Goal: Communication & Community: Answer question/provide support

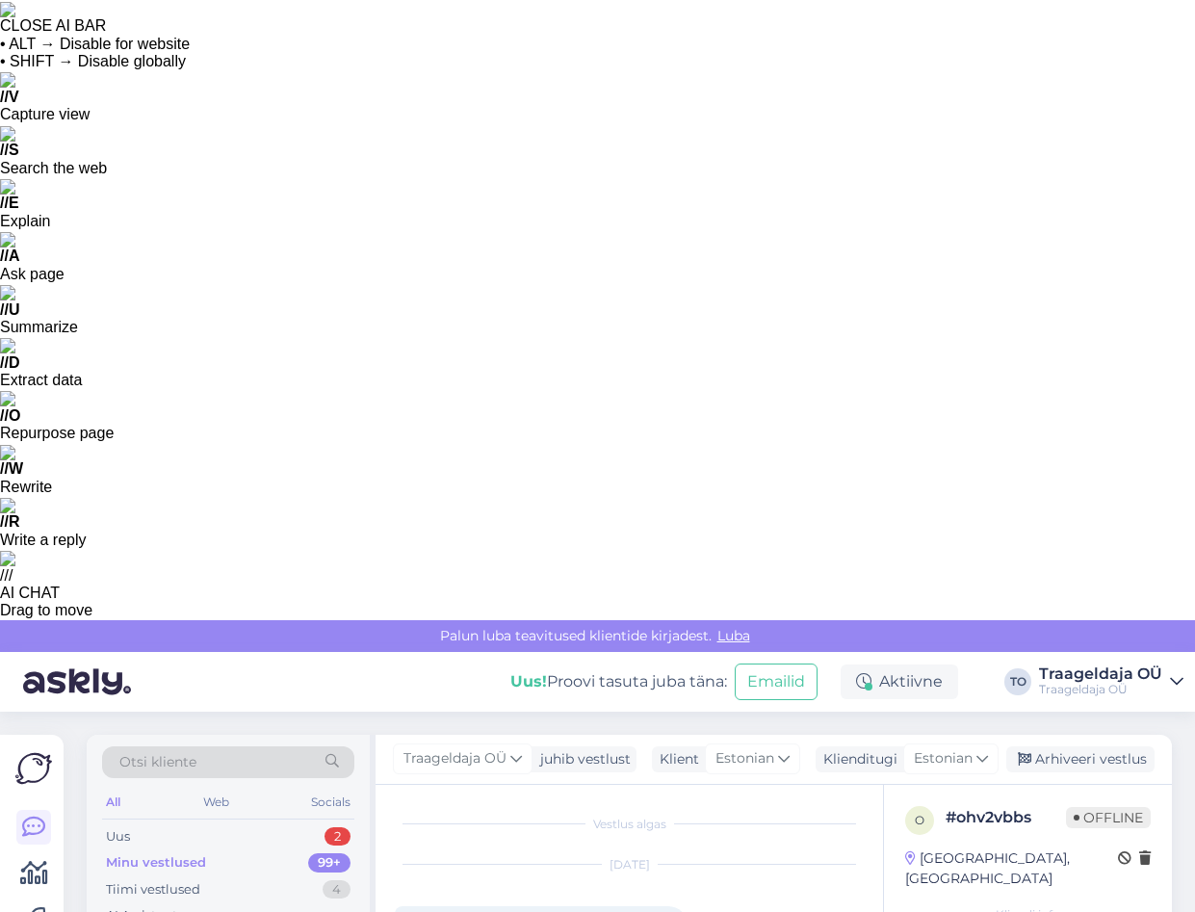
scroll to position [1855, 0]
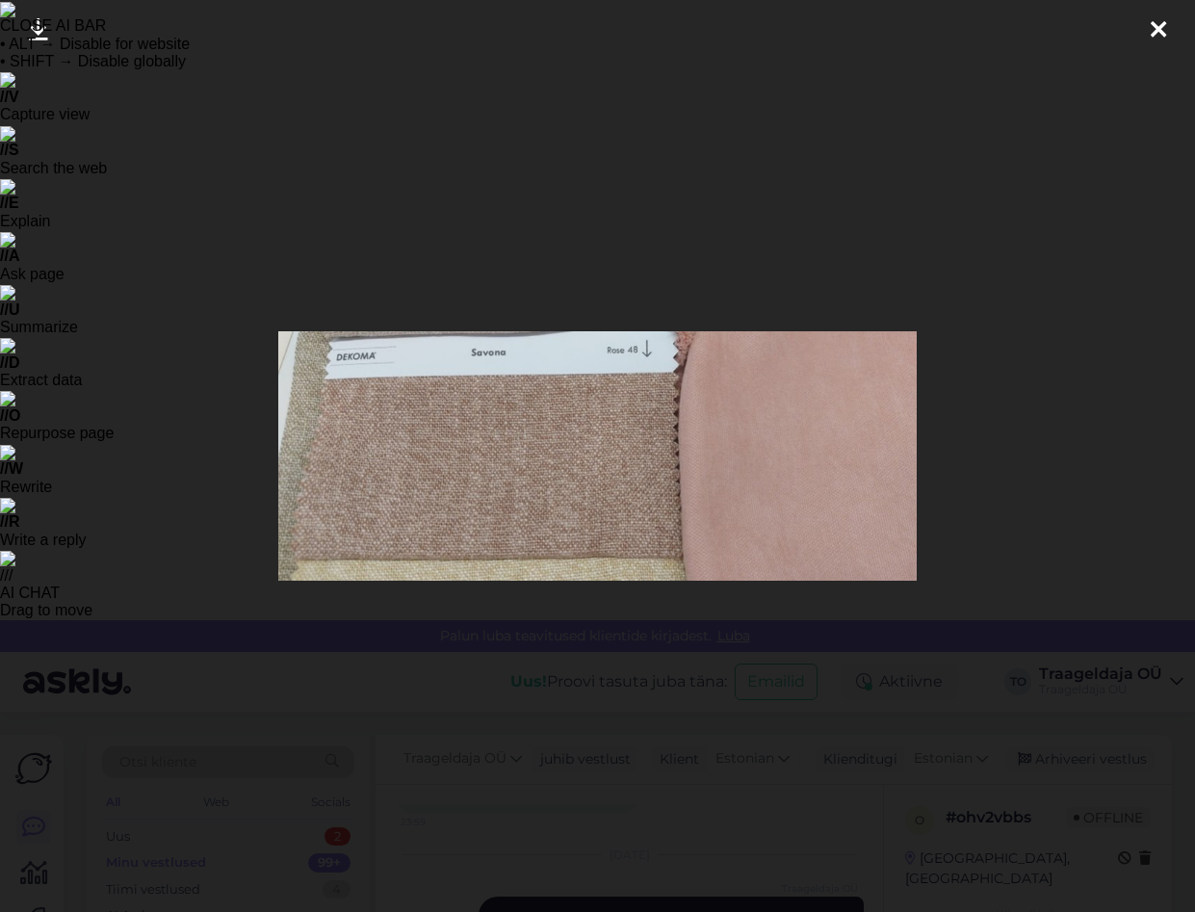
click at [1166, 33] on div at bounding box center [1158, 30] width 39 height 61
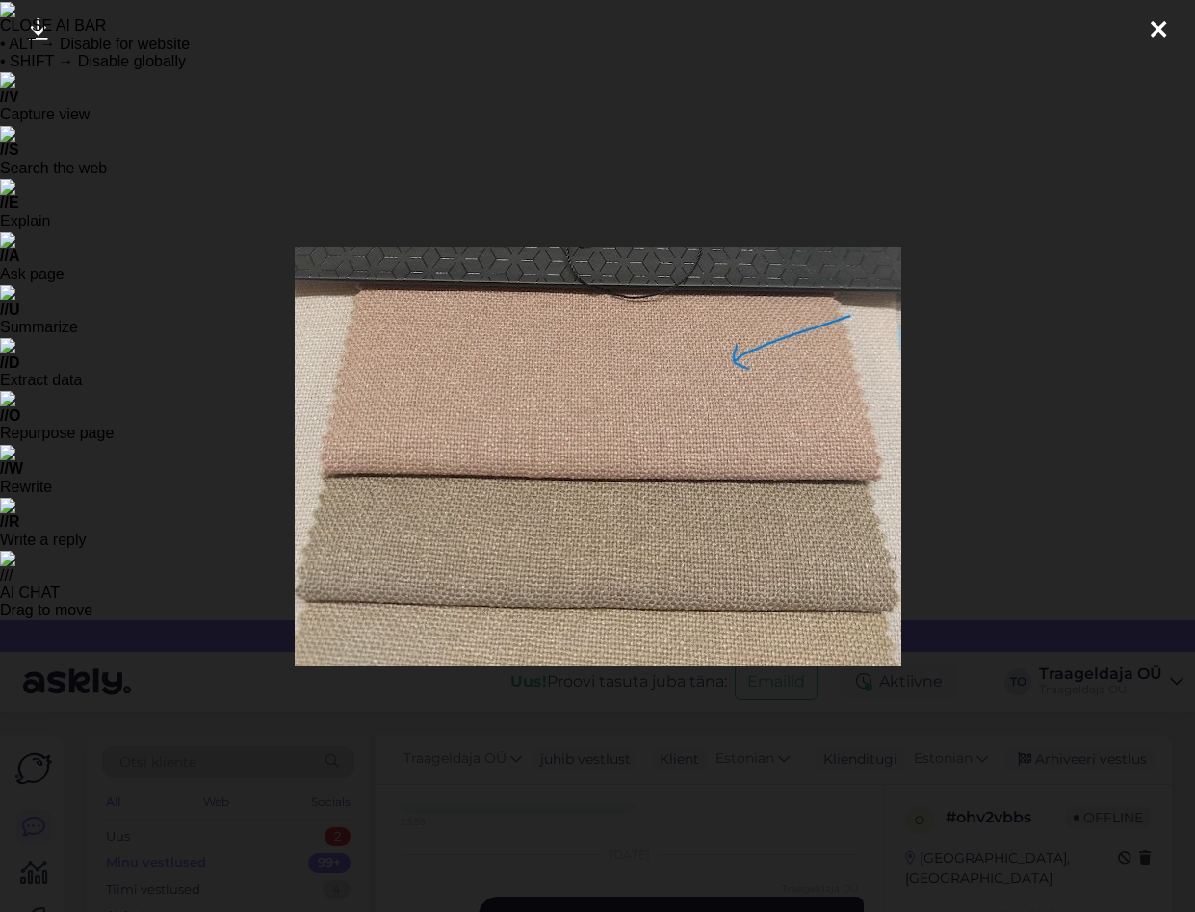
click at [1161, 22] on icon at bounding box center [1158, 30] width 15 height 25
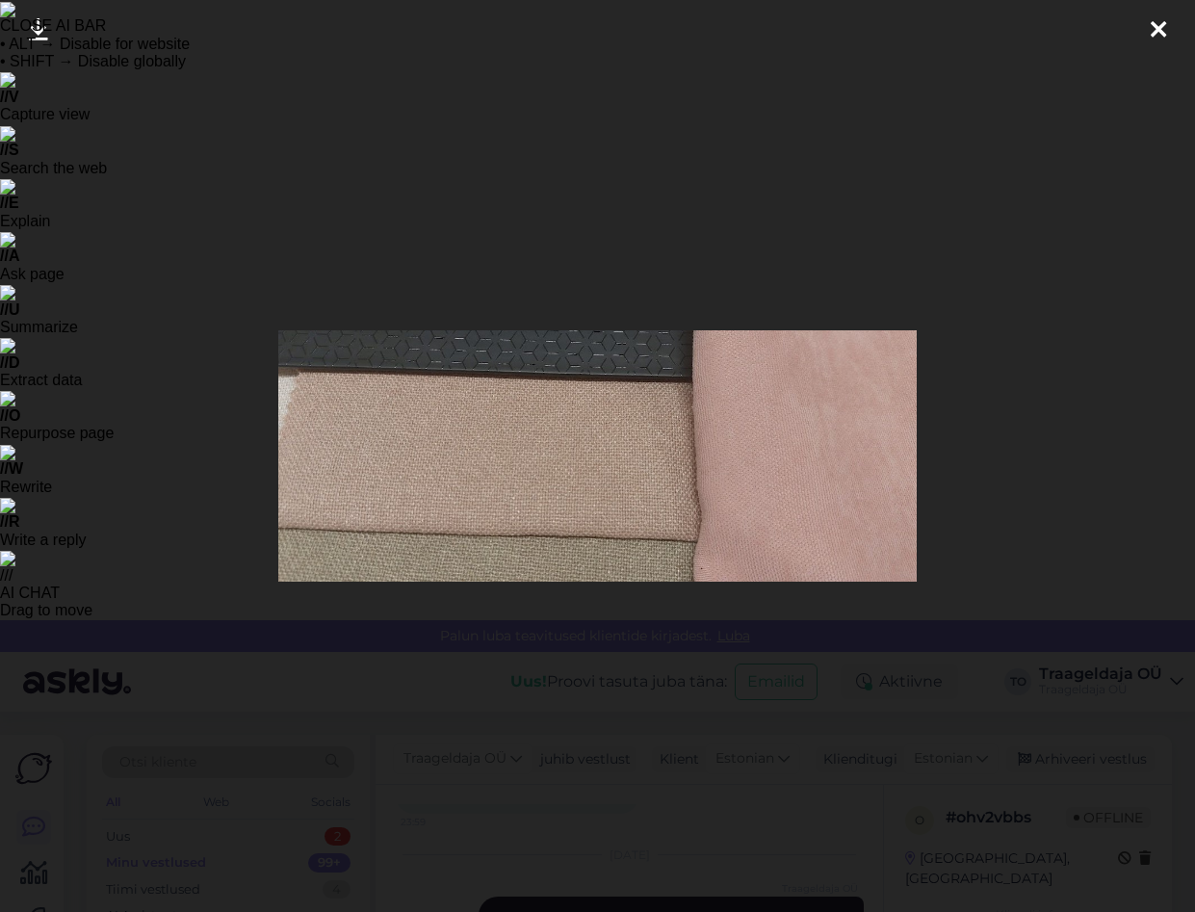
click at [1157, 22] on icon at bounding box center [1158, 30] width 15 height 25
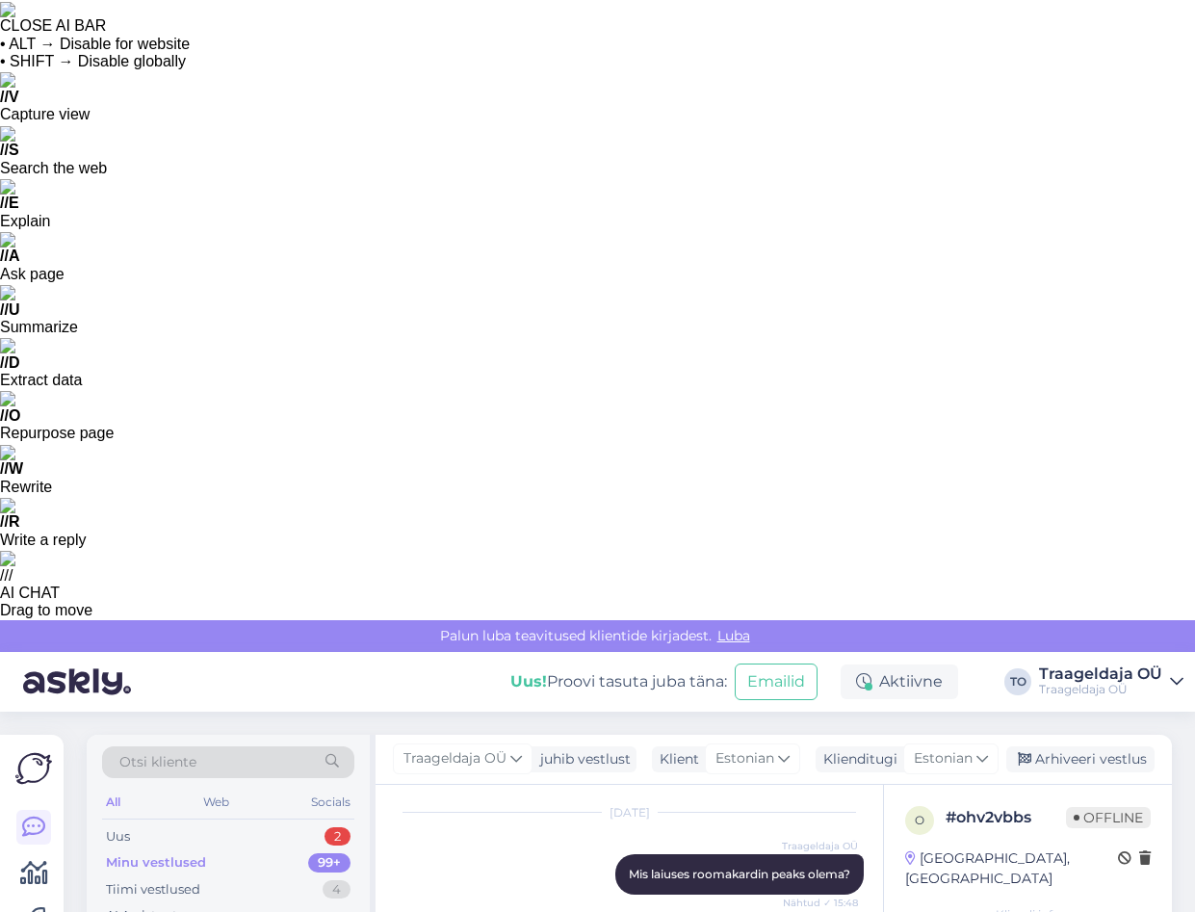
scroll to position [2331, 0]
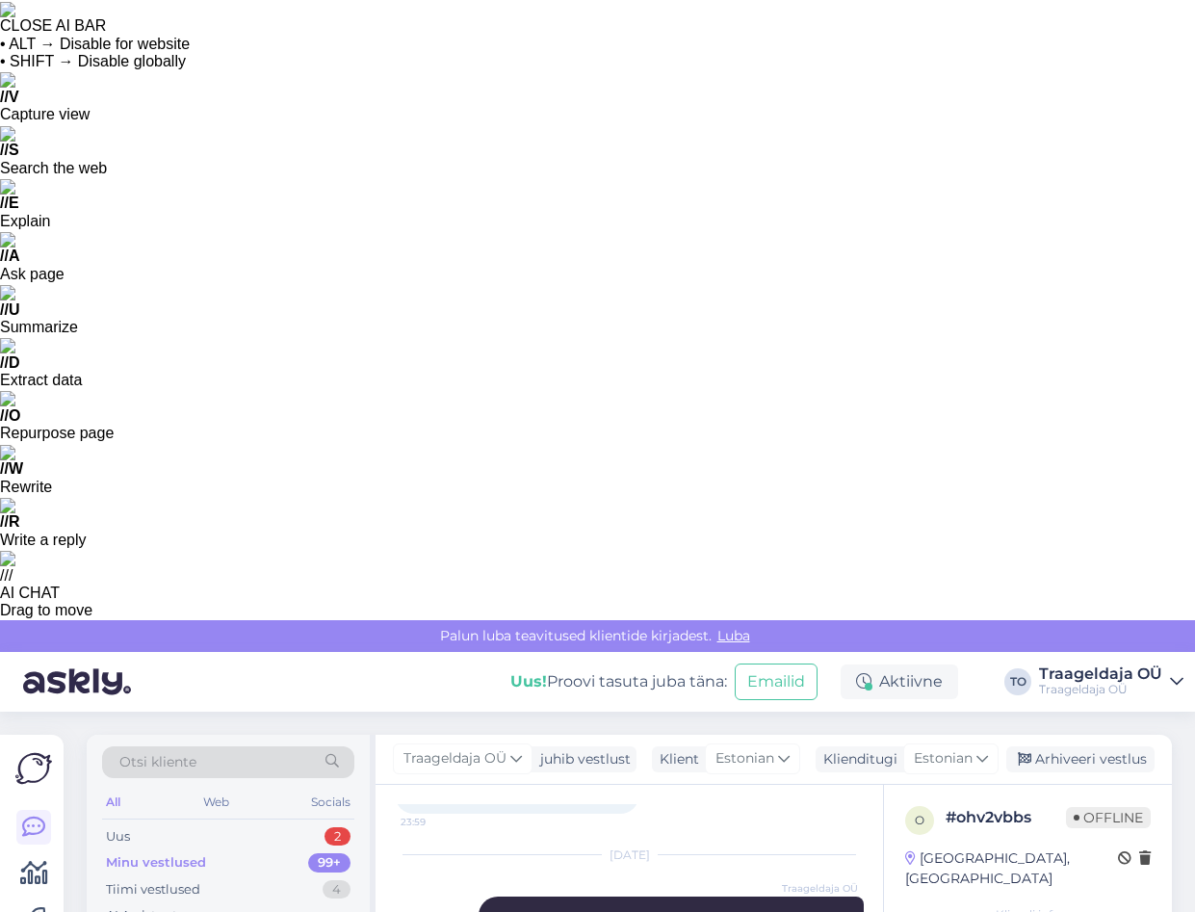
scroll to position [2423, 0]
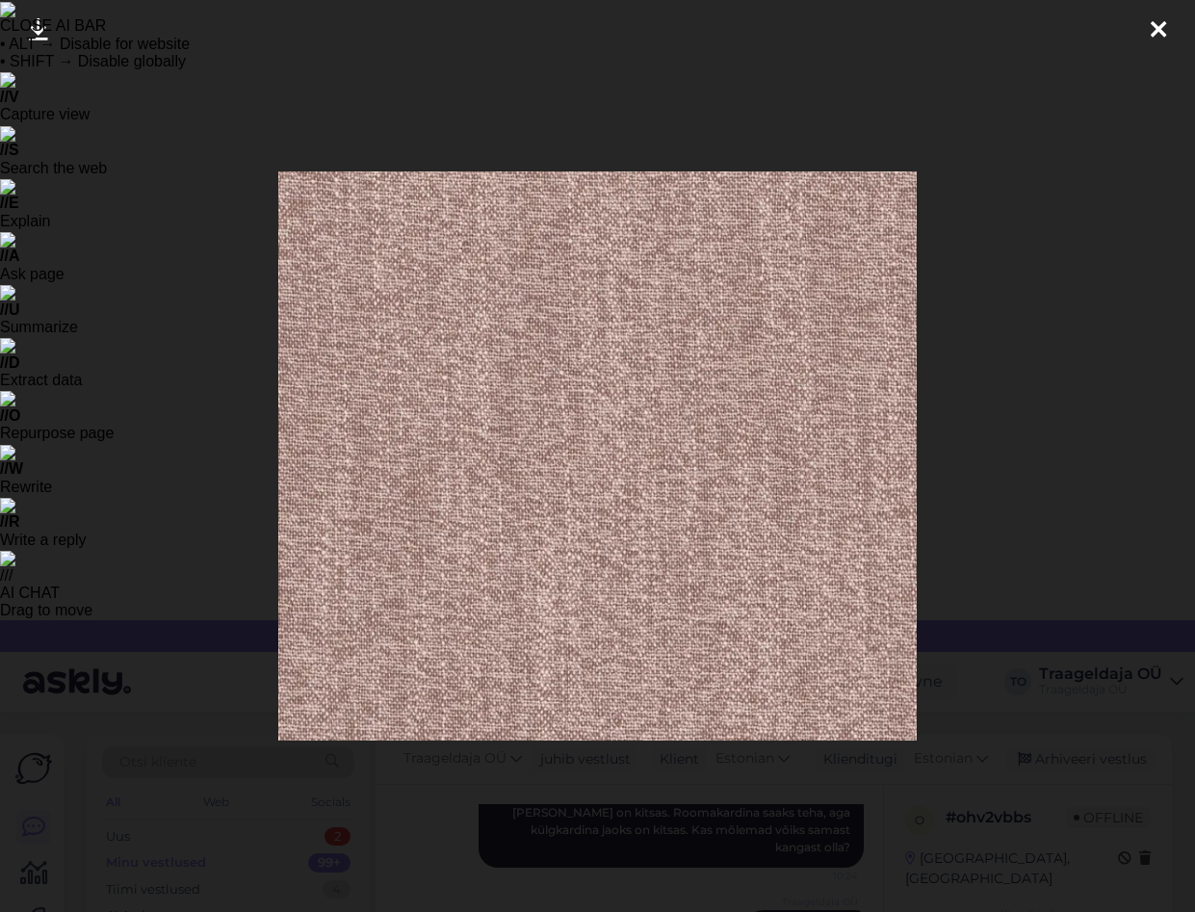
click at [1167, 32] on div at bounding box center [1158, 30] width 39 height 61
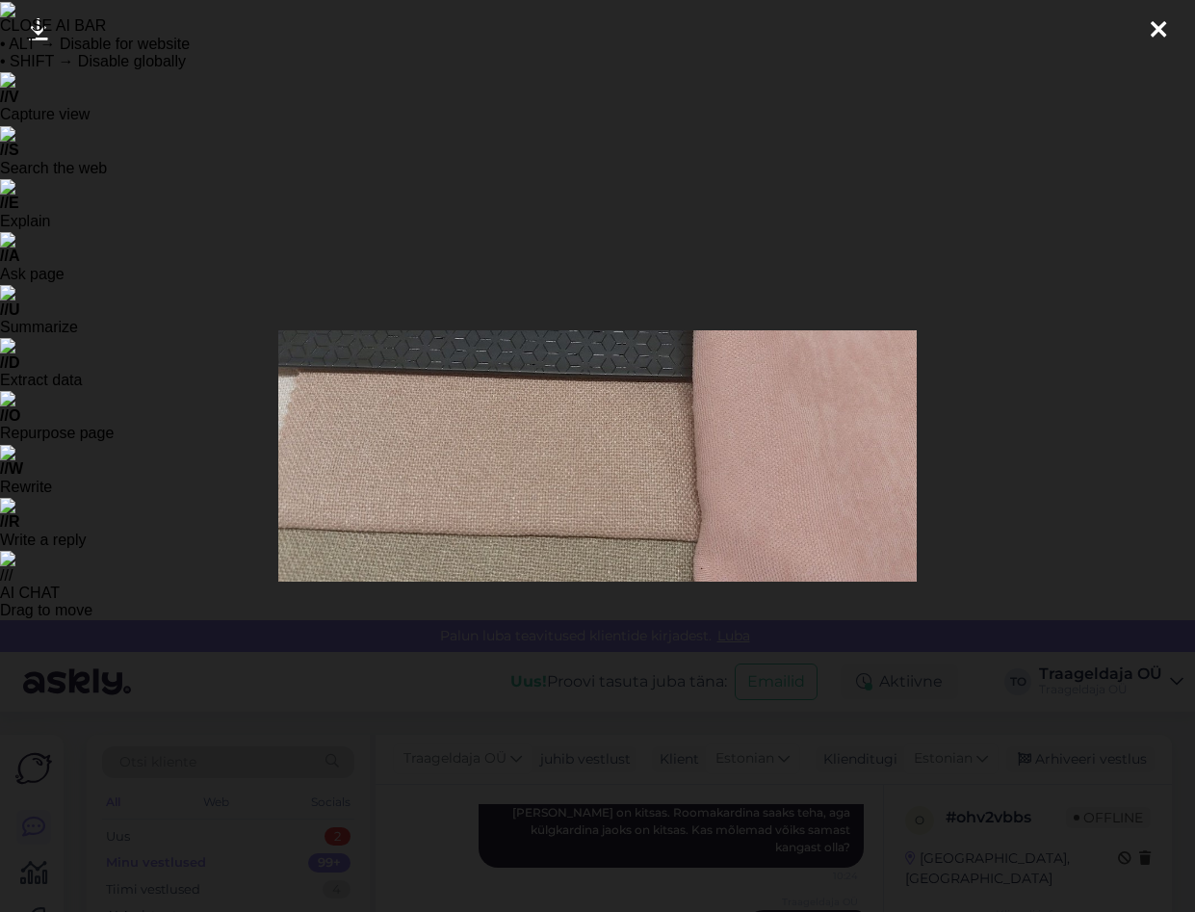
click at [1156, 31] on icon at bounding box center [1158, 30] width 15 height 25
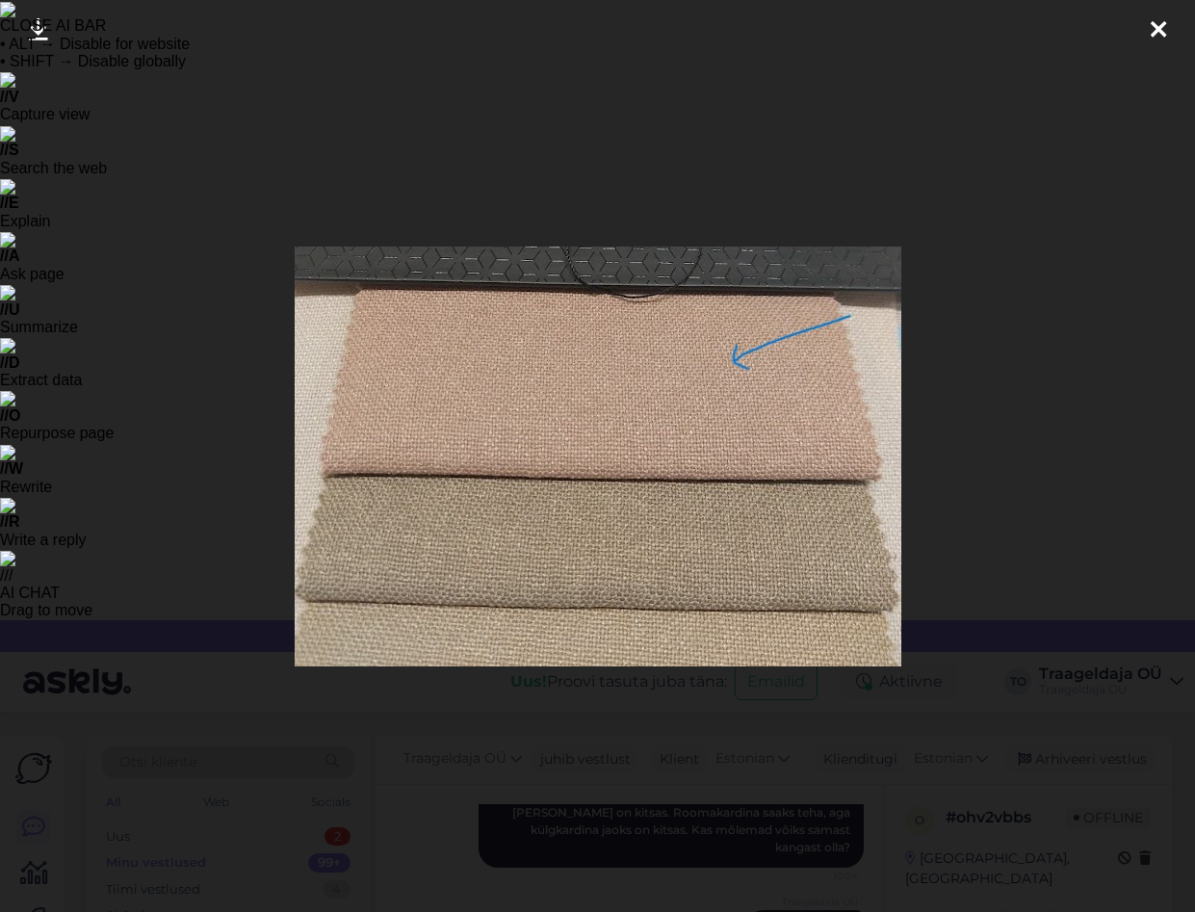
click at [1157, 34] on icon at bounding box center [1158, 30] width 15 height 25
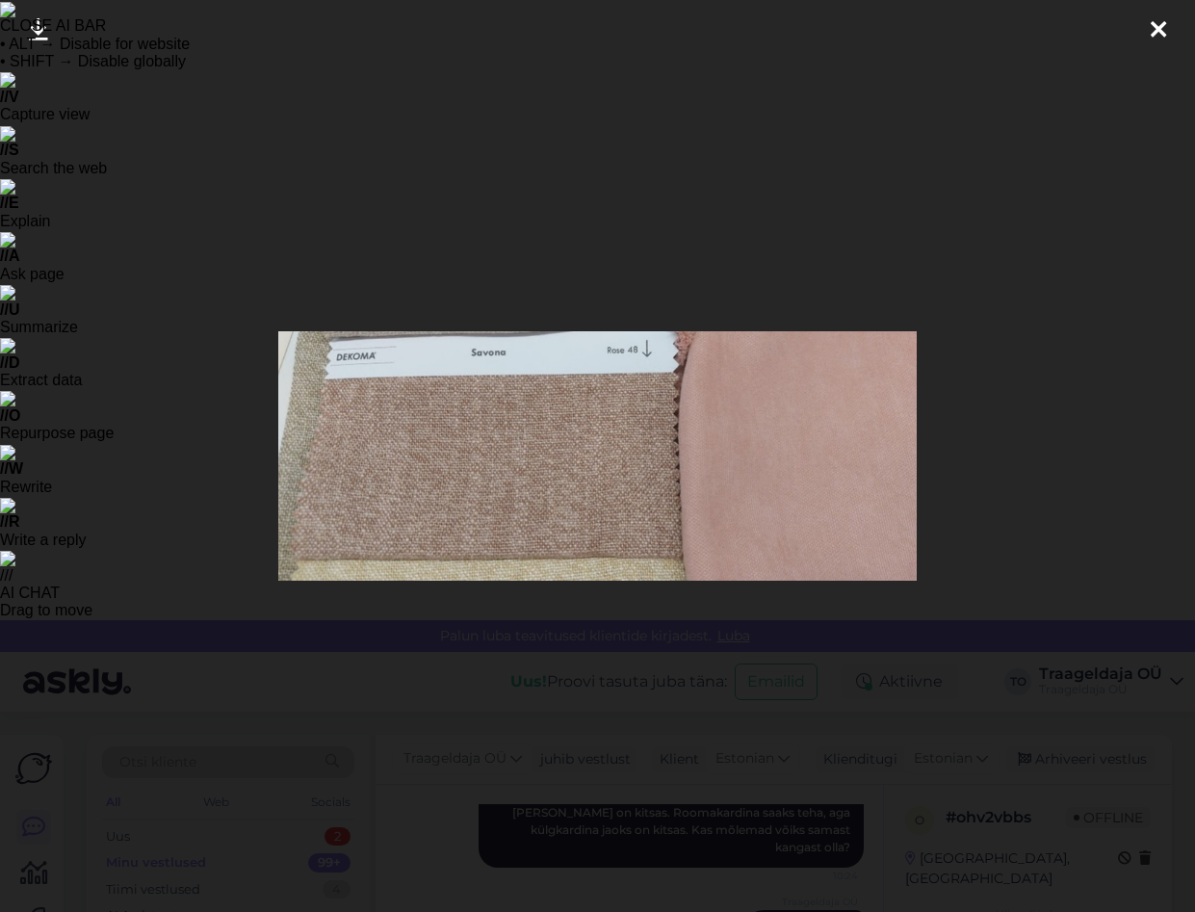
click at [1156, 27] on icon at bounding box center [1158, 30] width 15 height 25
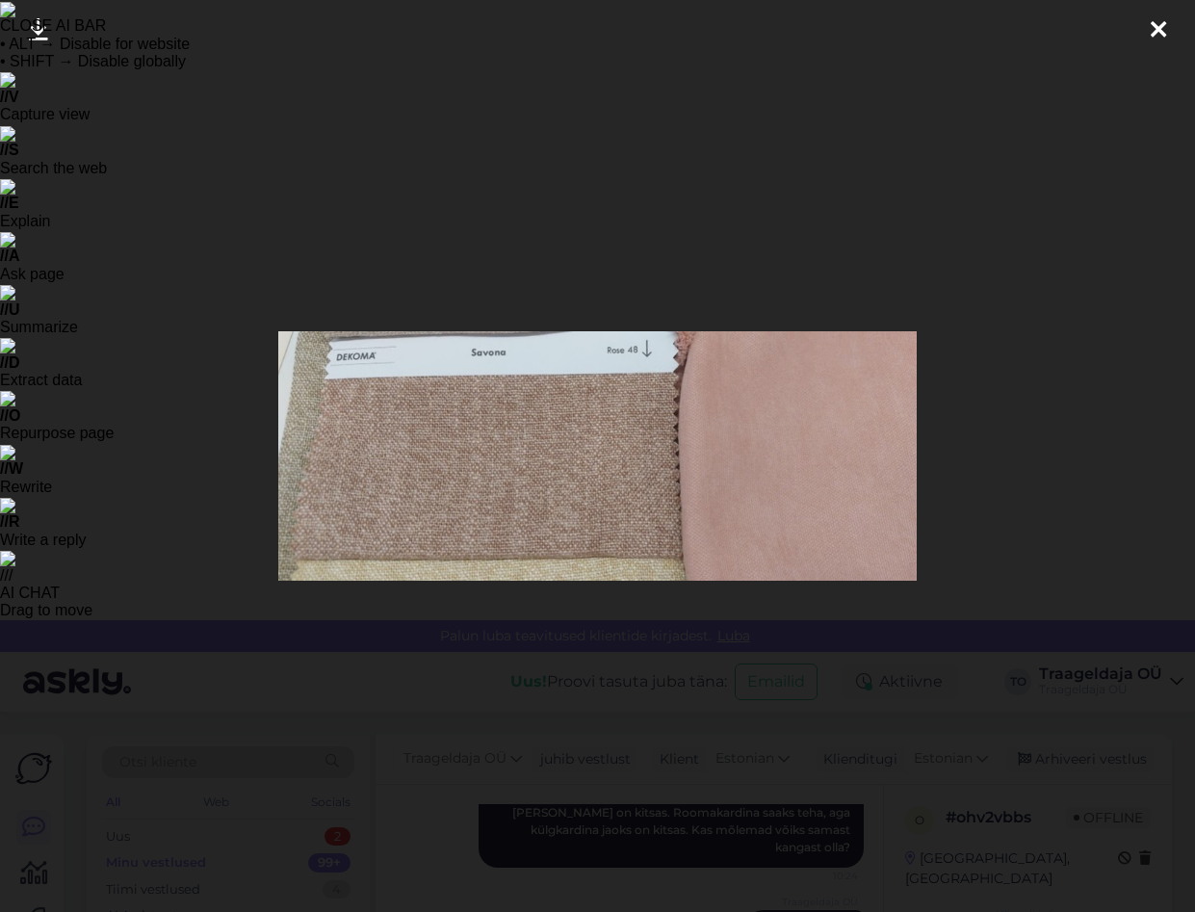
click at [1158, 25] on icon at bounding box center [1158, 30] width 15 height 25
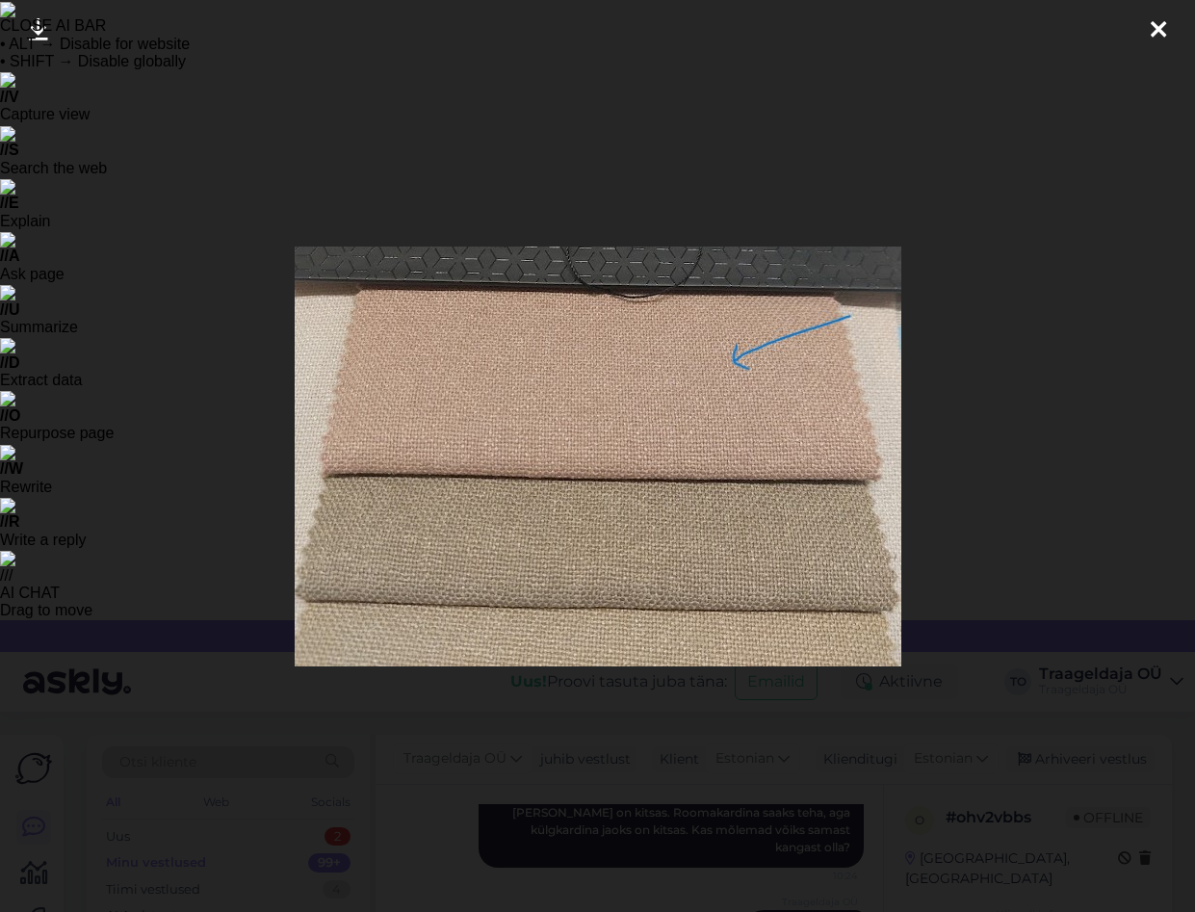
click at [1160, 22] on icon at bounding box center [1158, 30] width 15 height 25
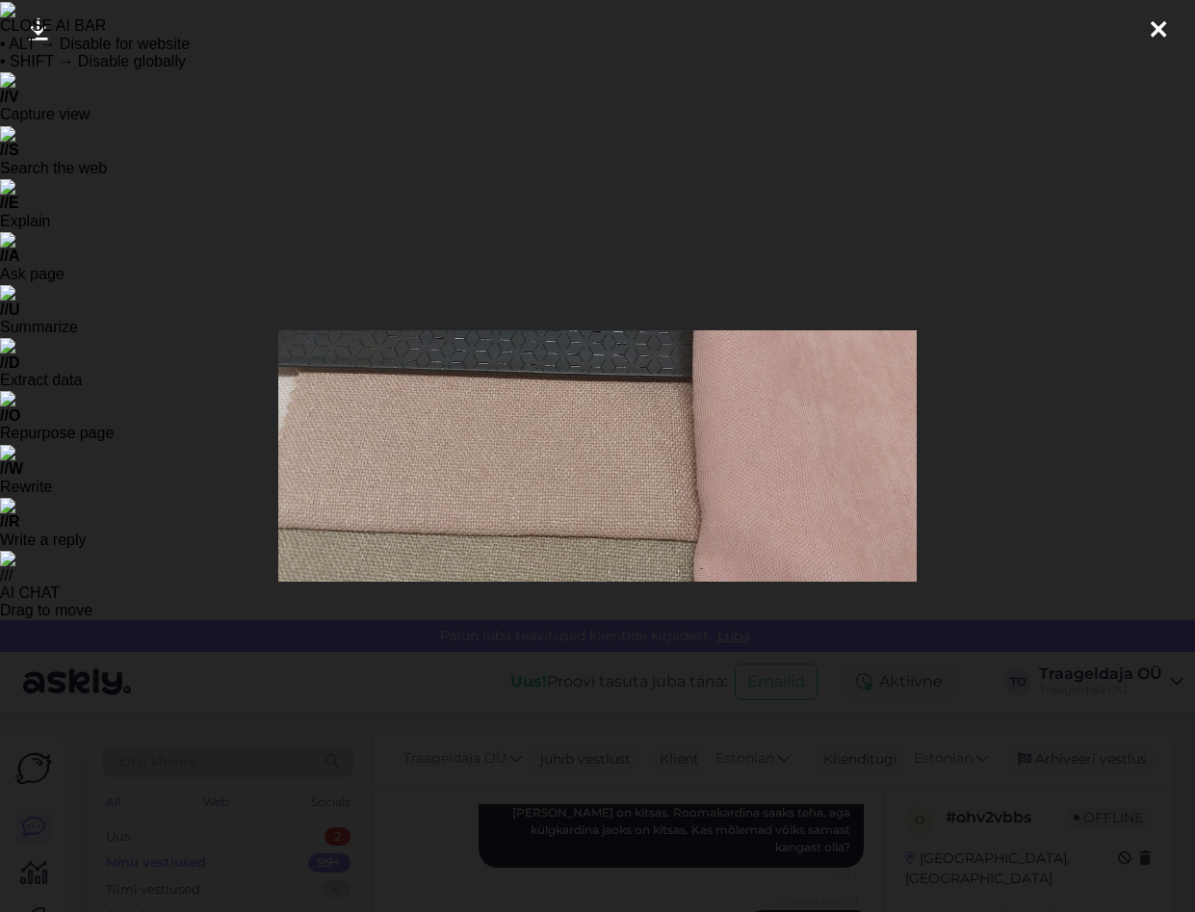
click at [1154, 25] on icon at bounding box center [1158, 30] width 15 height 25
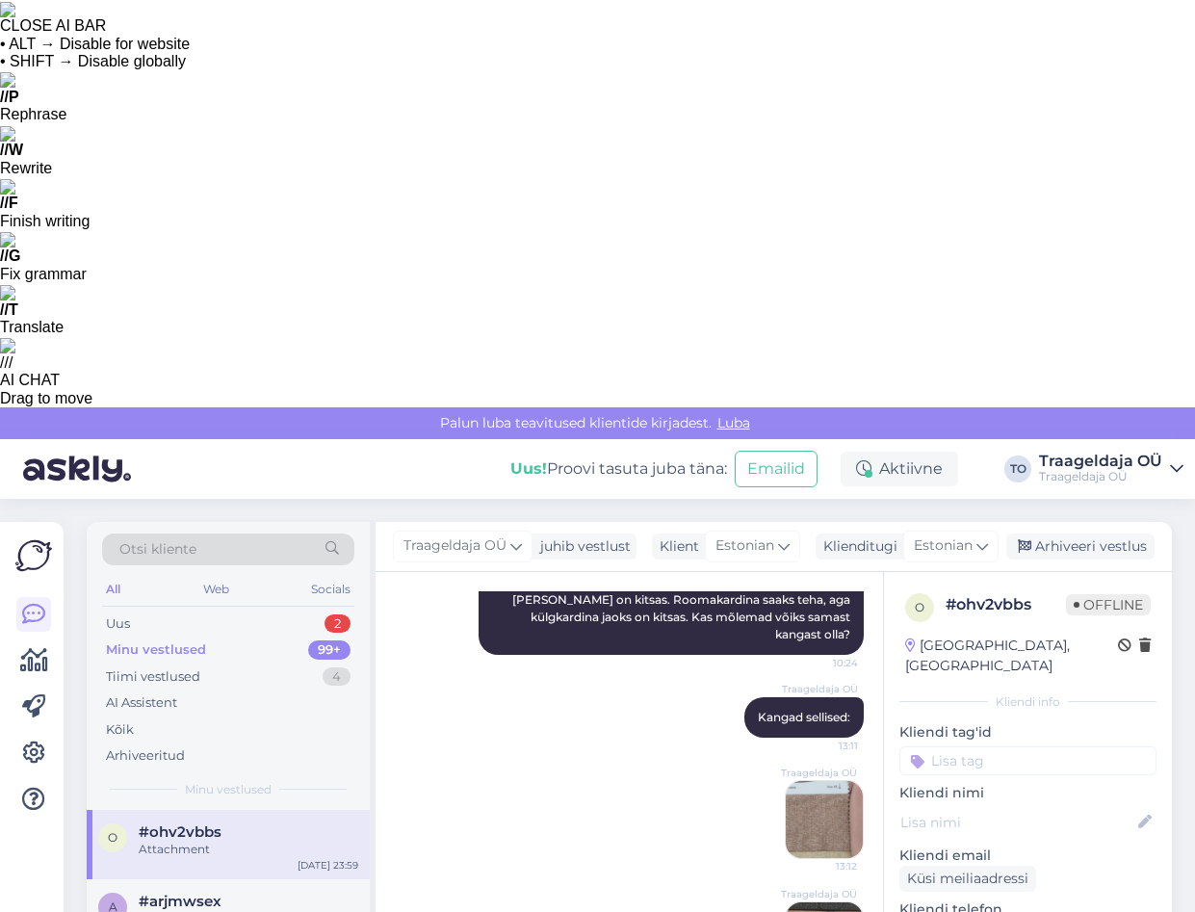
type textarea "Tegin nendest kangastest ka kõrvuti pildi Teie tellitud [PERSON_NAME] tooniga."
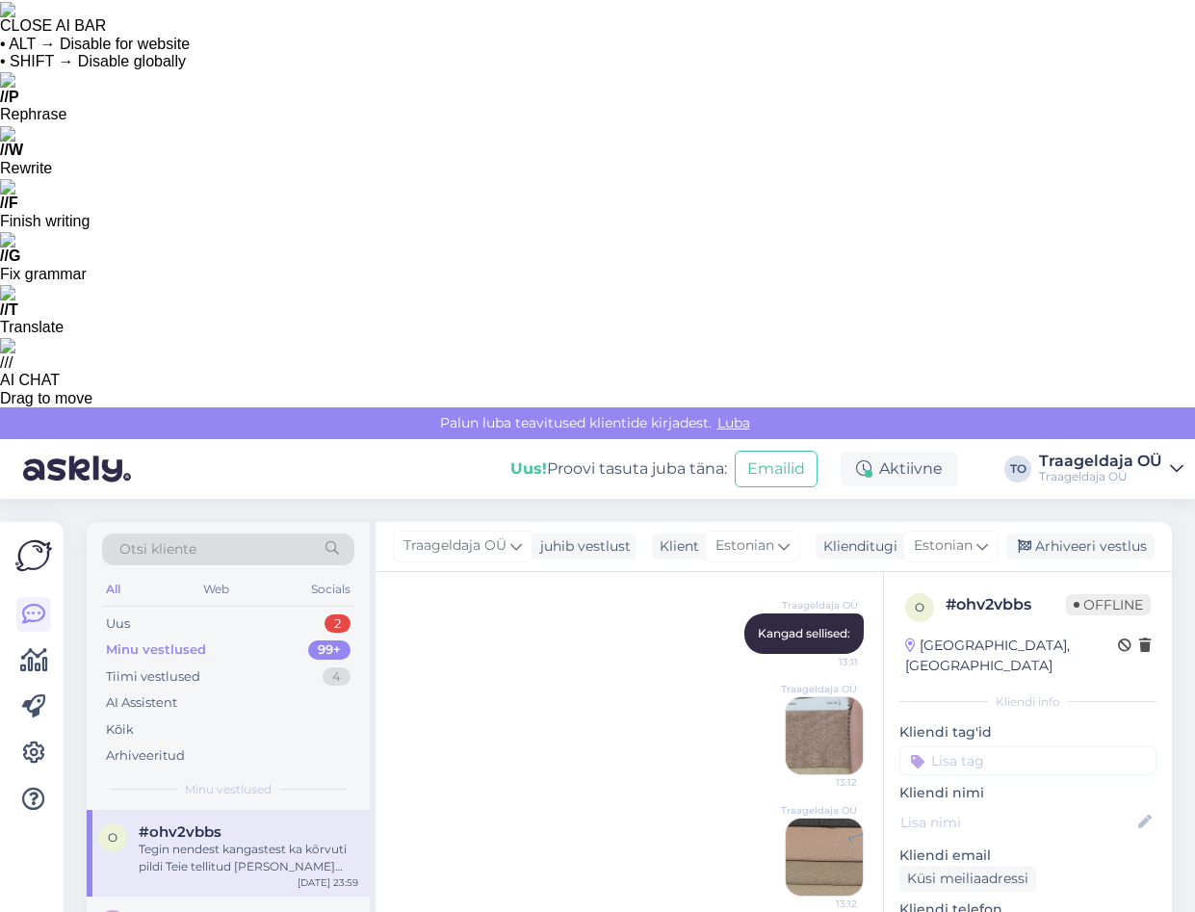
scroll to position [2523, 0]
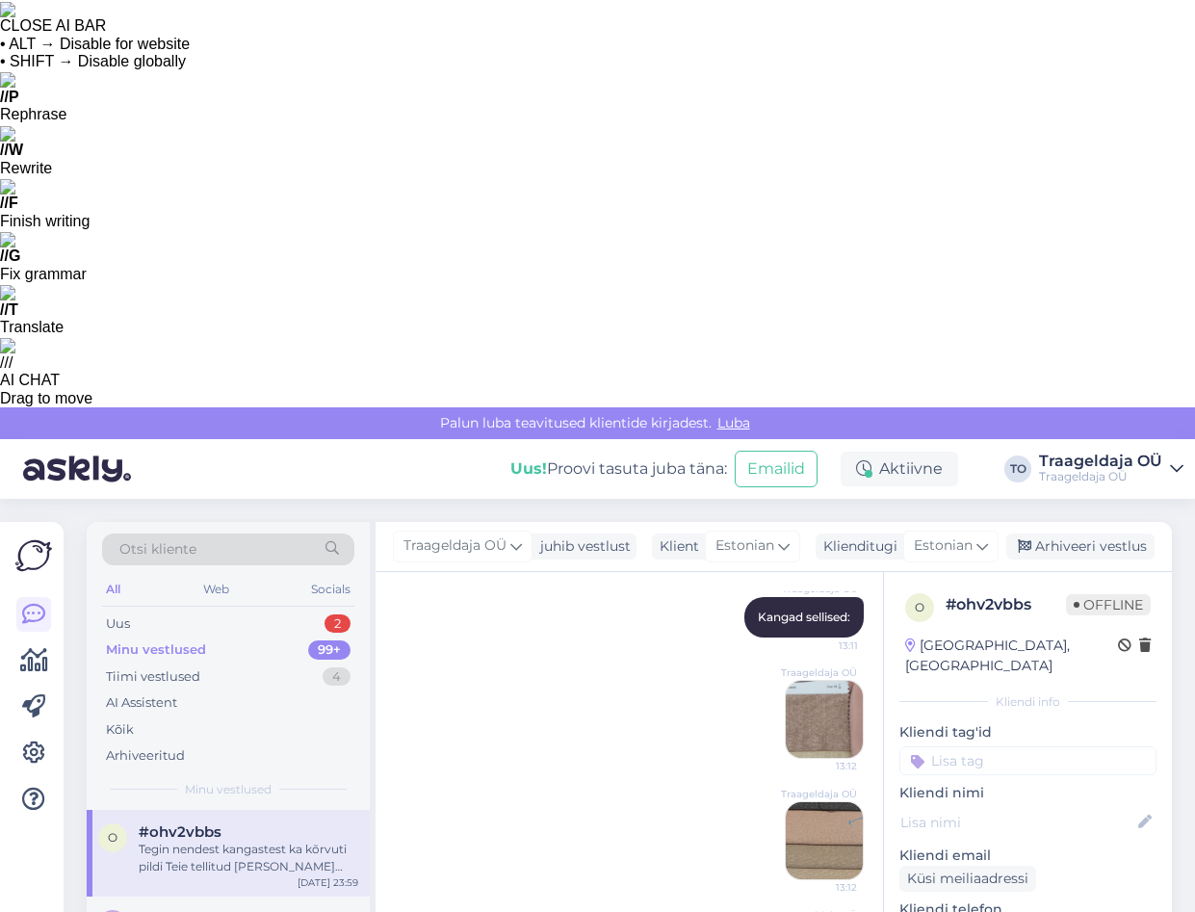
type textarea "Kas nendest toonidest sobiks midagi?"
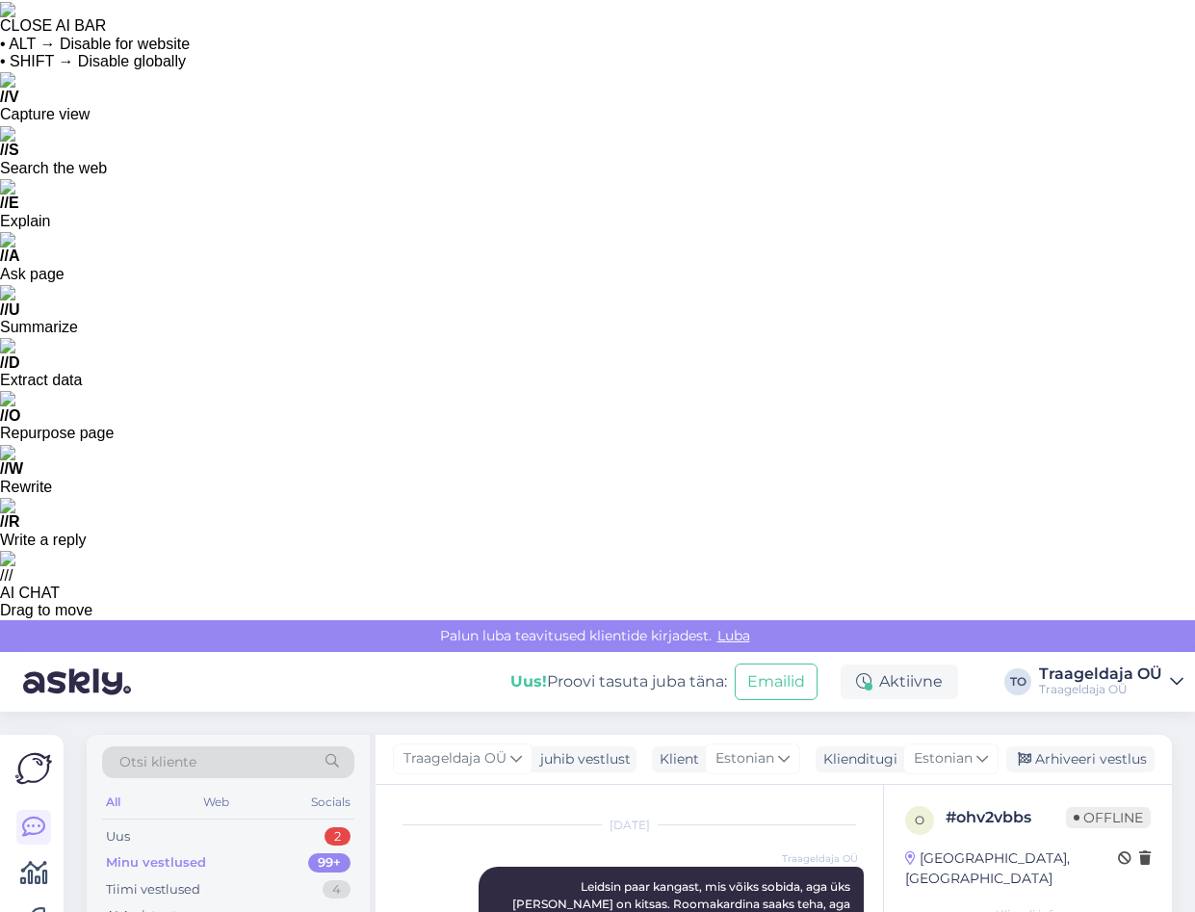
scroll to position [2317, 0]
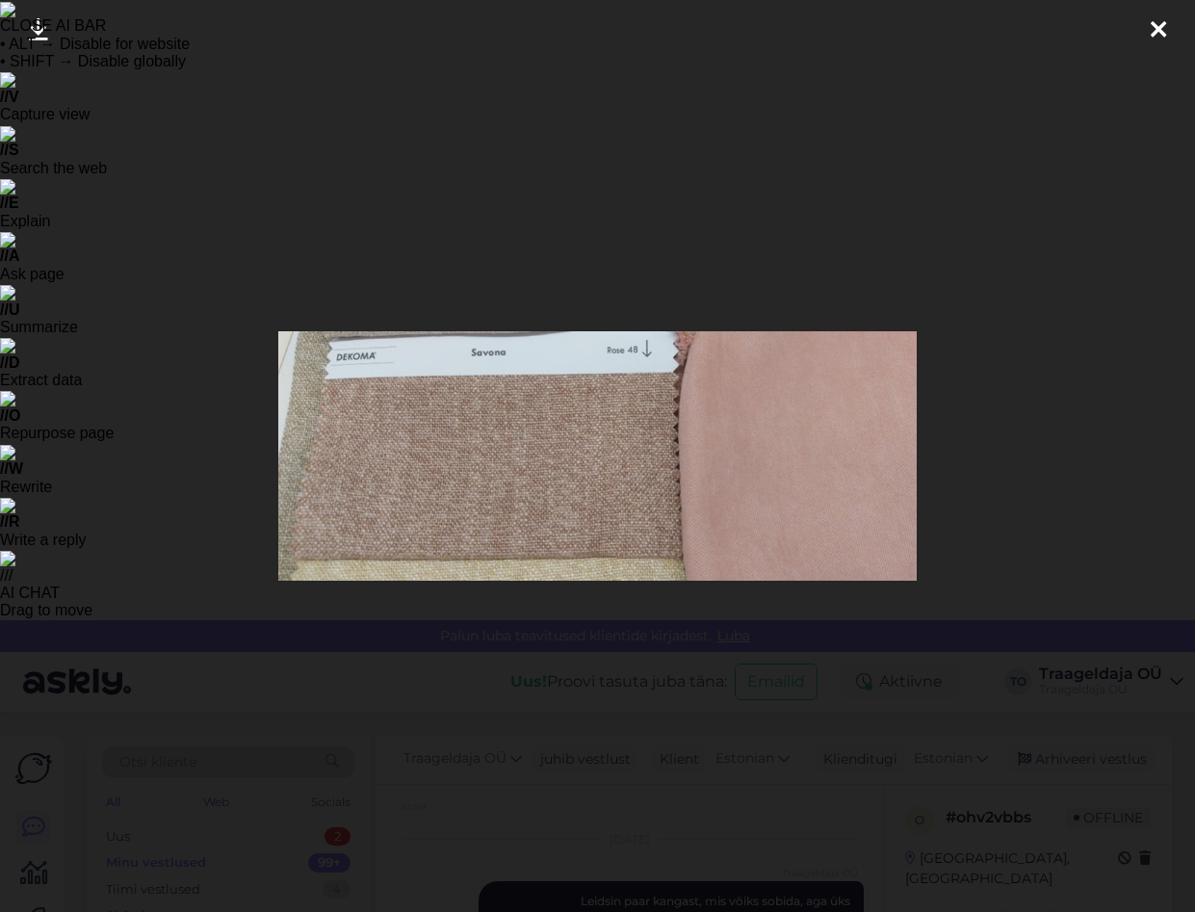
click at [1160, 26] on icon at bounding box center [1158, 30] width 15 height 25
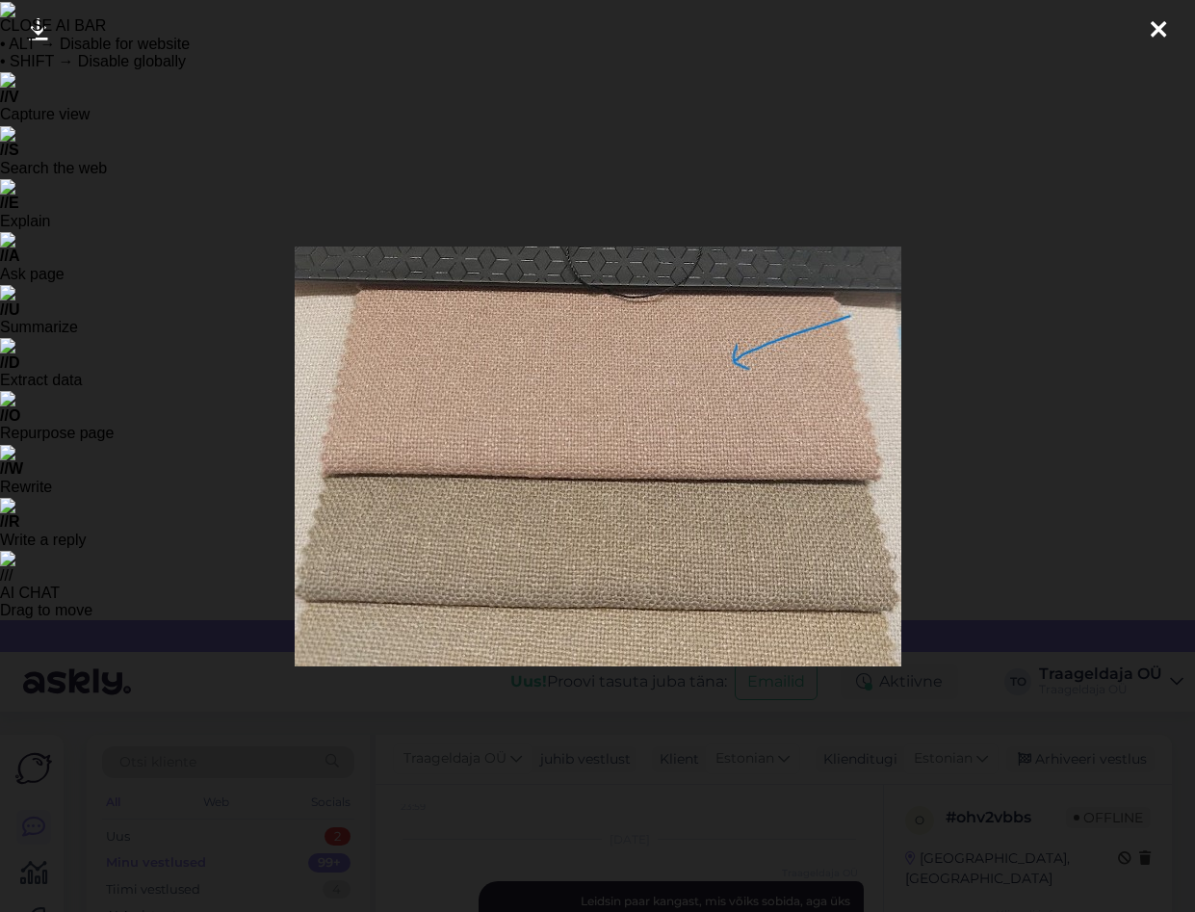
click at [1155, 39] on icon at bounding box center [1158, 30] width 15 height 25
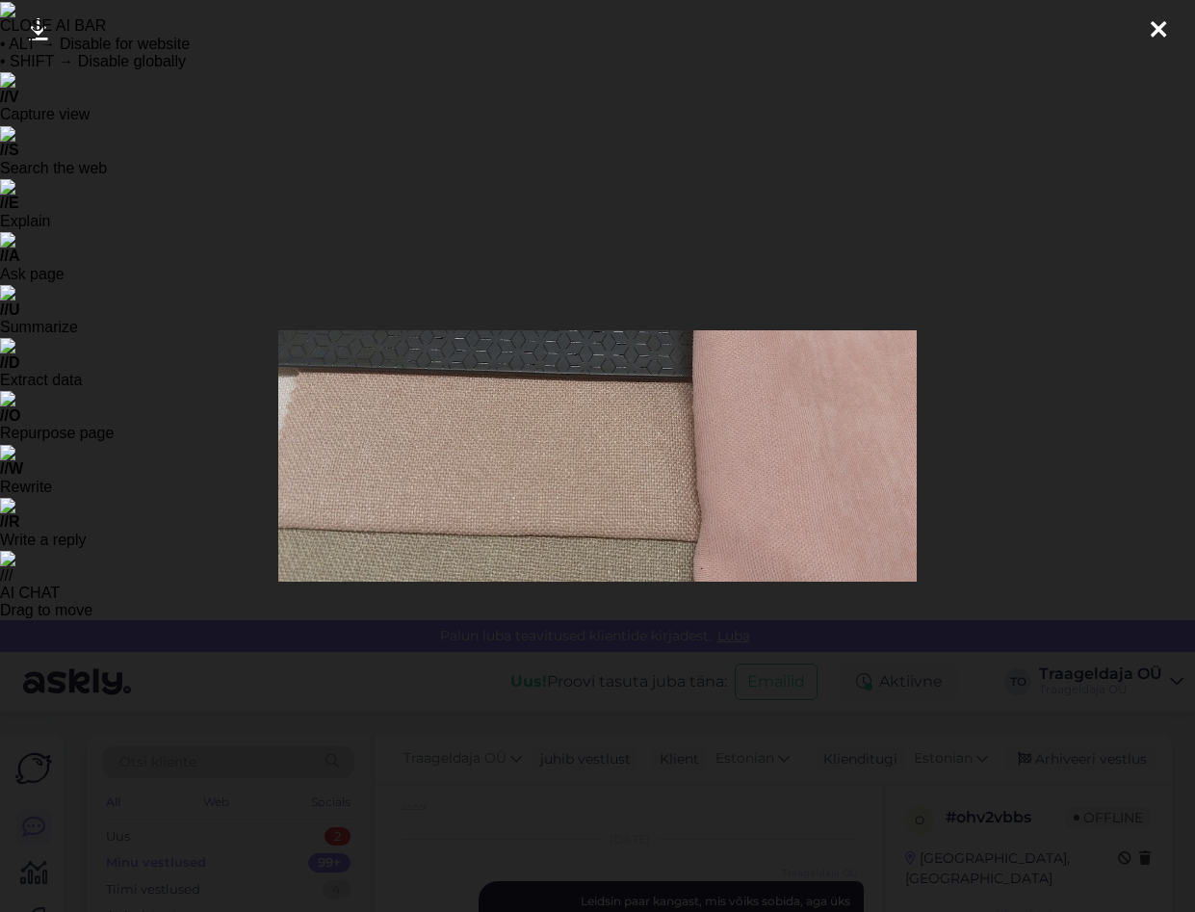
click at [1155, 37] on icon at bounding box center [1158, 30] width 15 height 25
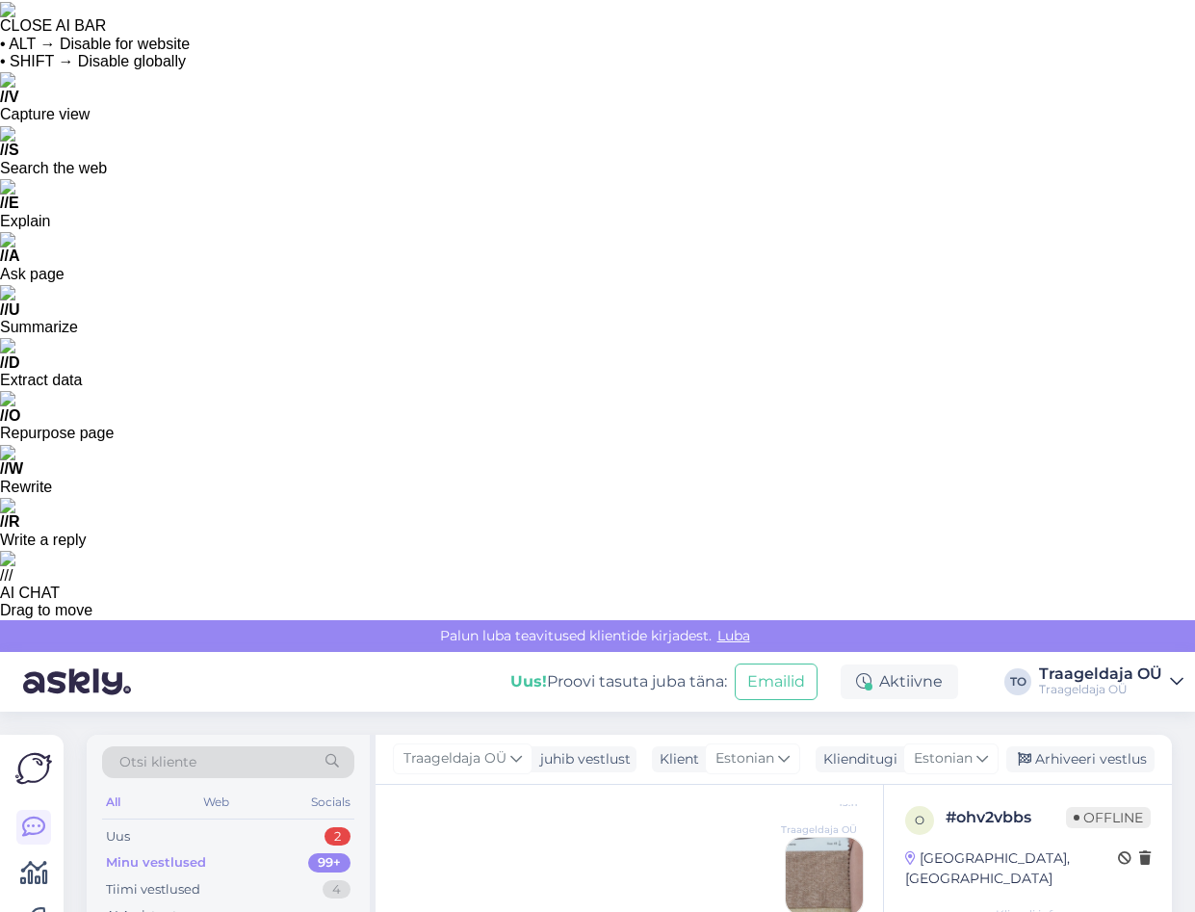
scroll to position [2606, 0]
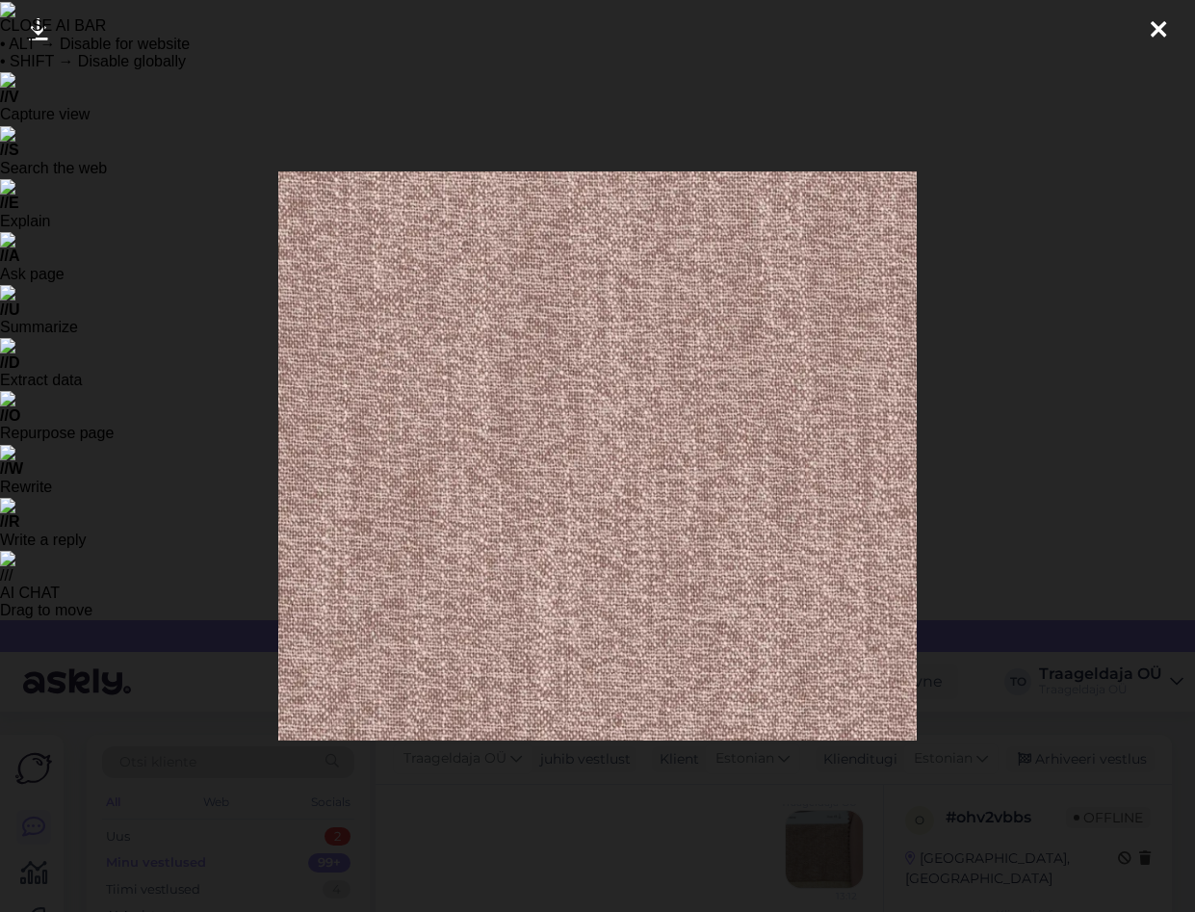
click at [1158, 28] on icon at bounding box center [1158, 30] width 15 height 25
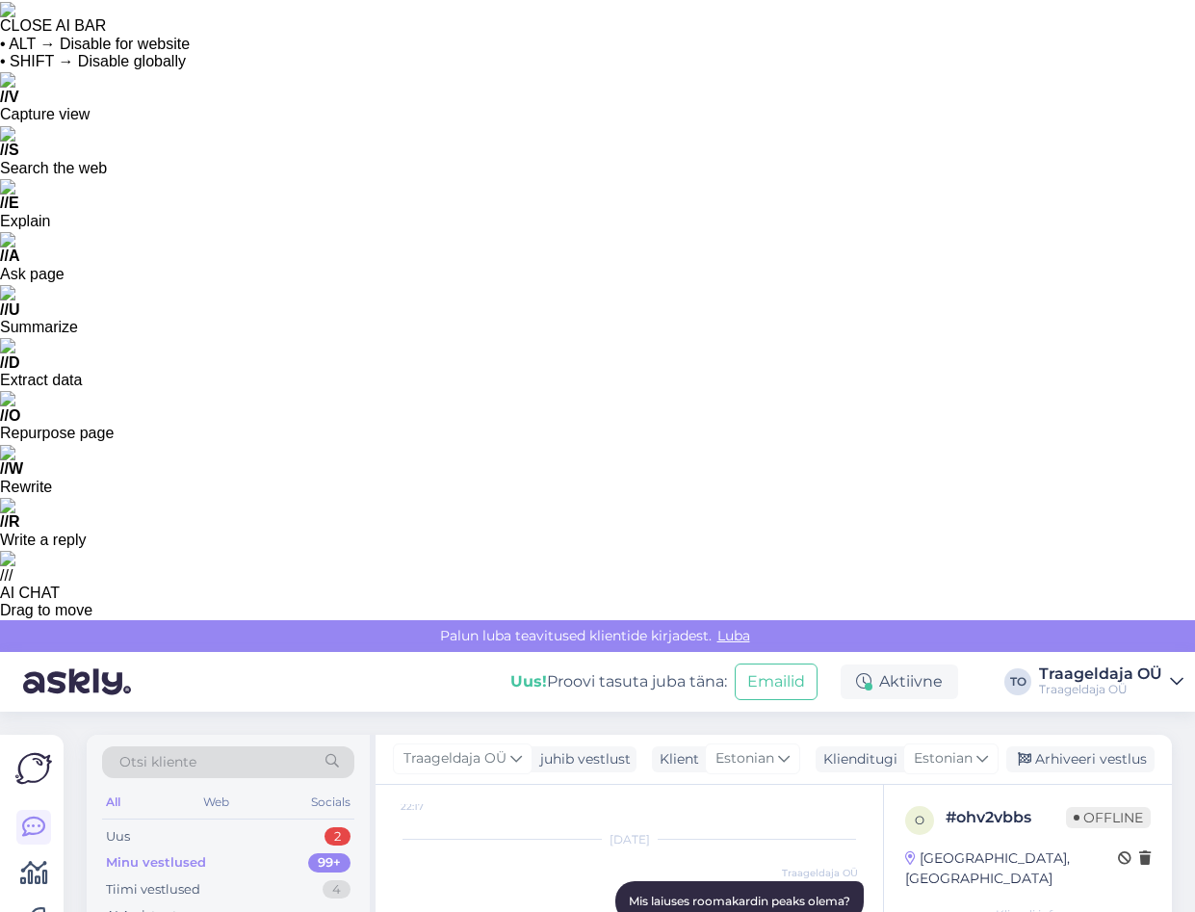
scroll to position [2317, 0]
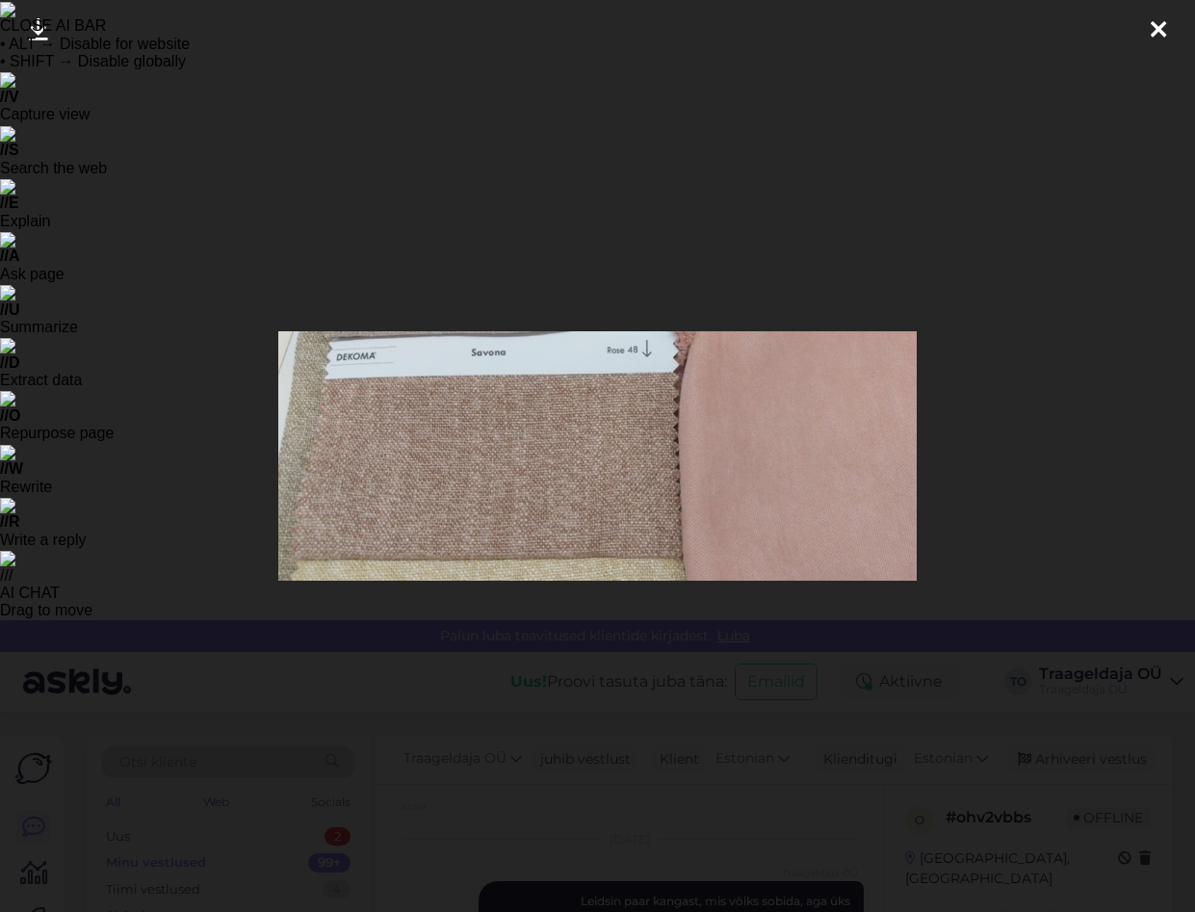
click at [1155, 24] on icon at bounding box center [1158, 30] width 15 height 25
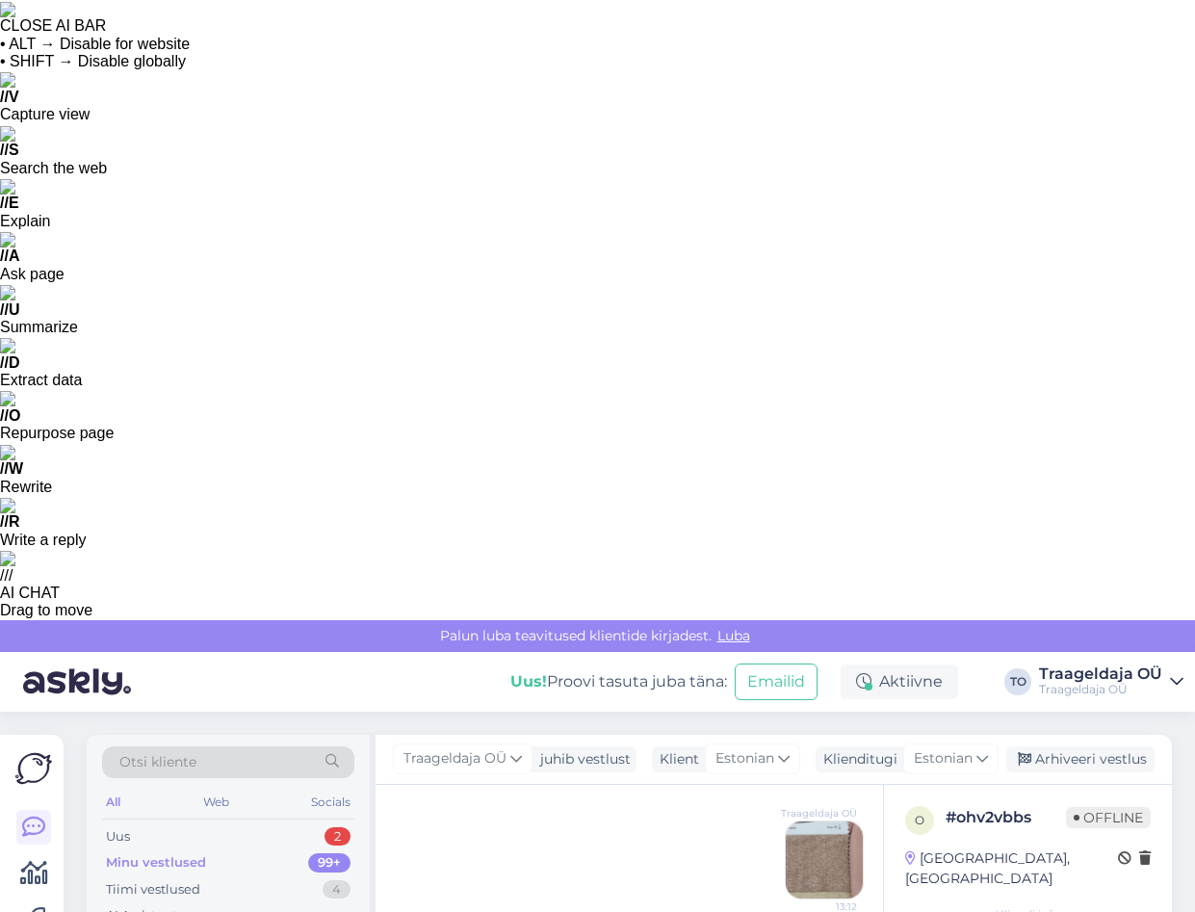
scroll to position [2606, 0]
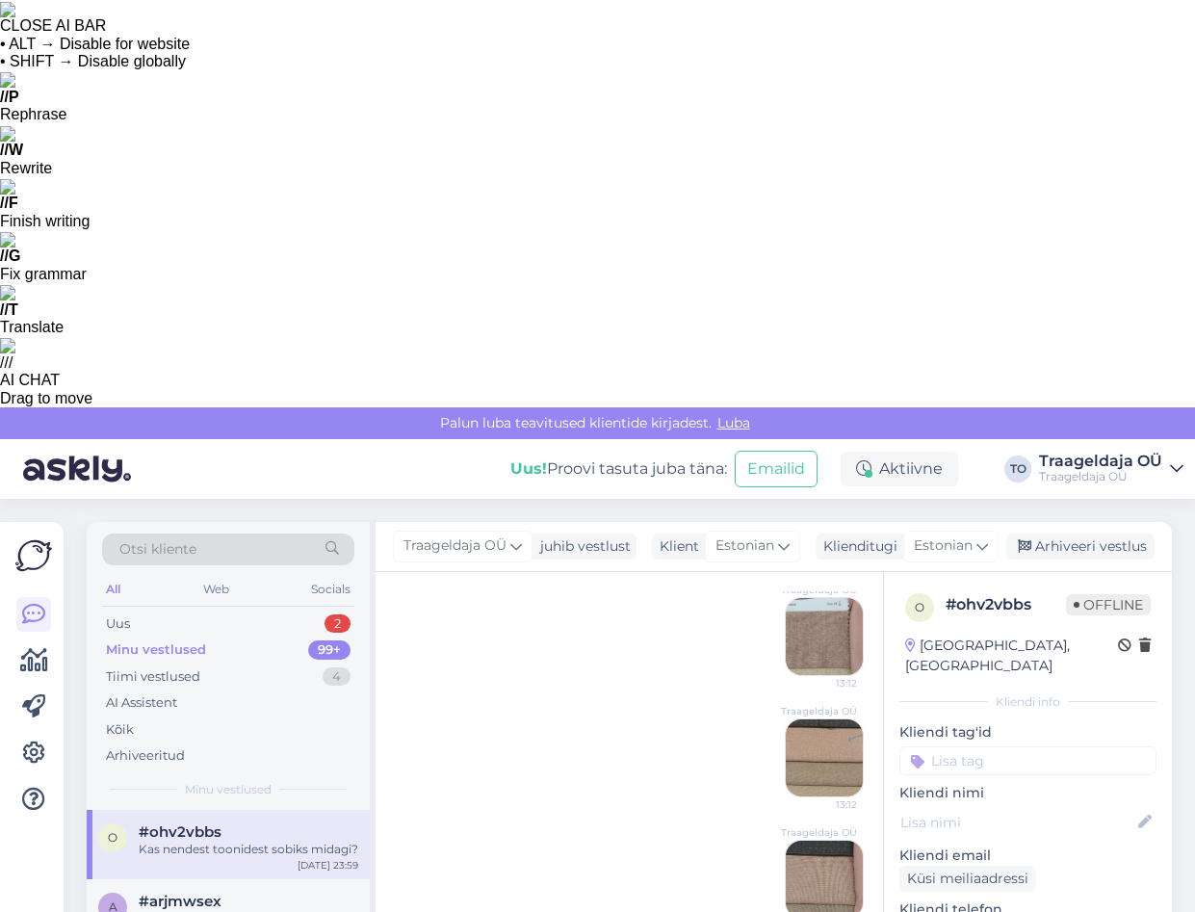
drag, startPoint x: 642, startPoint y: 825, endPoint x: 680, endPoint y: 843, distance: 41.4
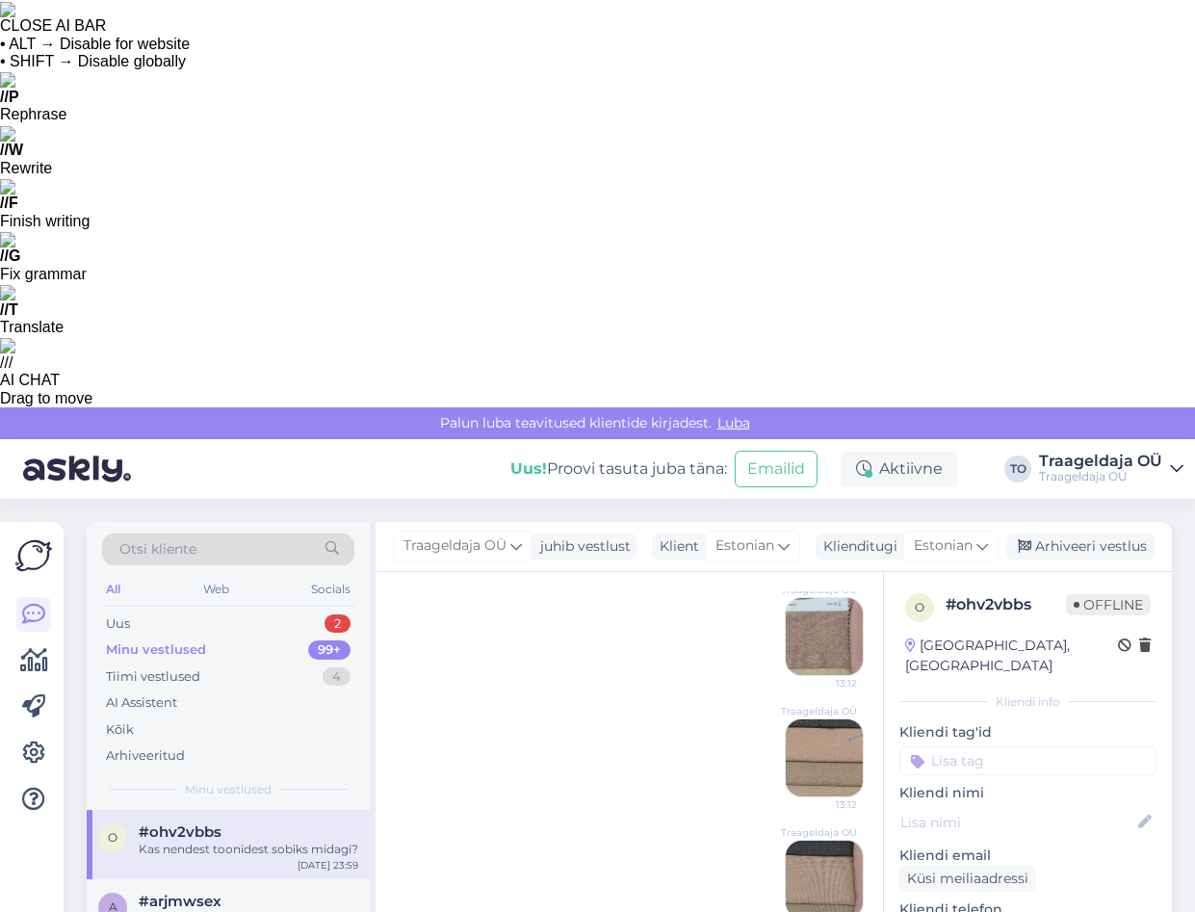
type textarea "Savona [PERSON_NAME] on [PERSON_NAME], aga veidi läbi kumav, teine ei ole, aga …"
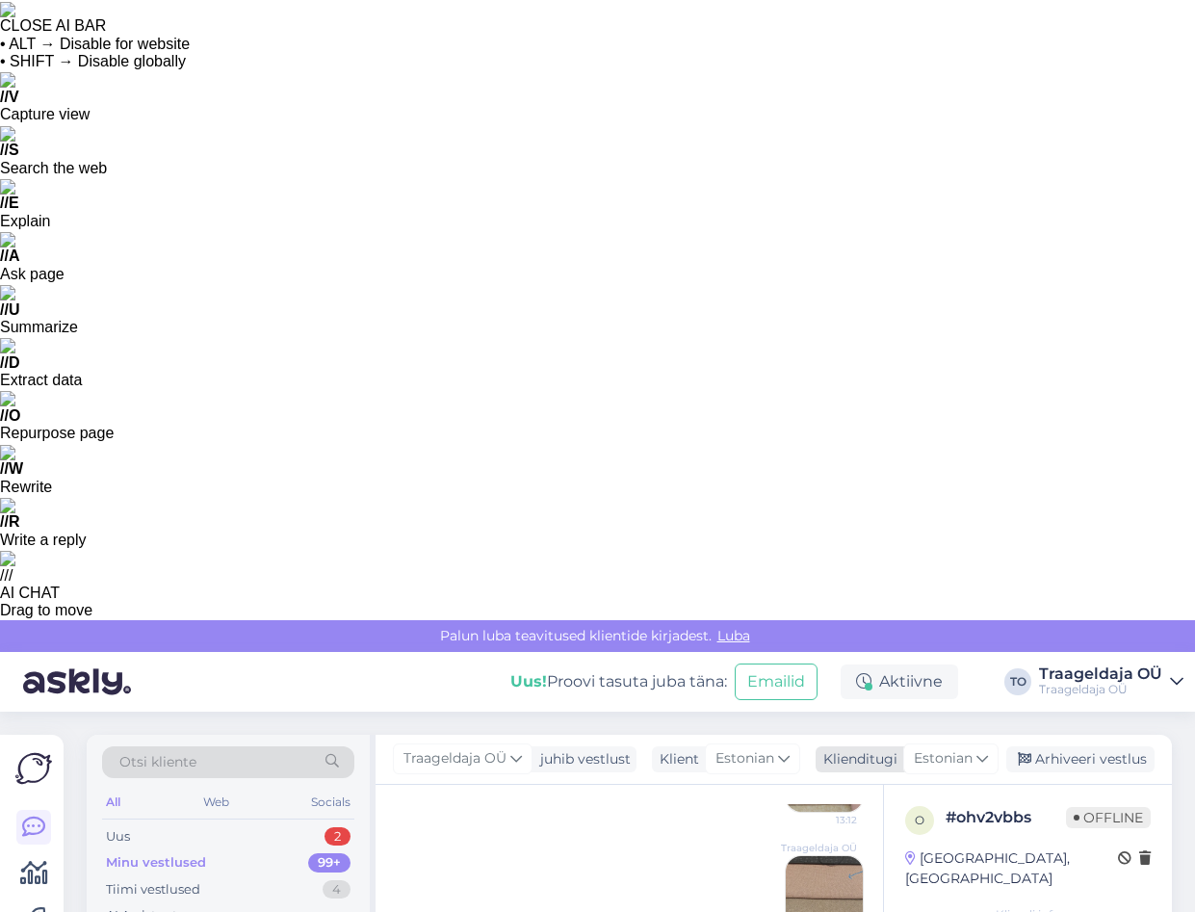
scroll to position [2706, 0]
